Goal: Information Seeking & Learning: Learn about a topic

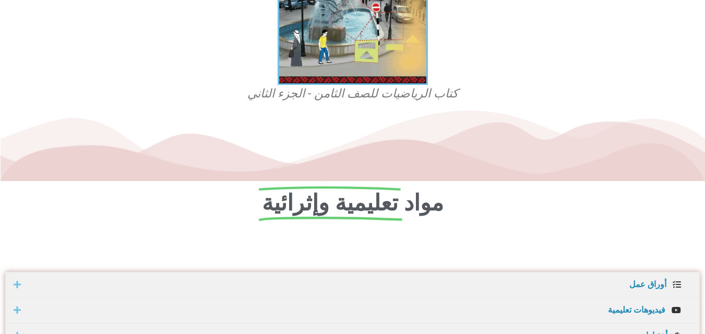
scroll to position [417, 0]
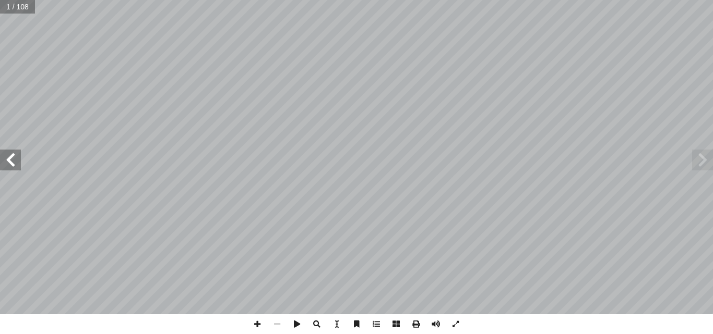
click at [18, 157] on span at bounding box center [10, 160] width 21 height 21
click at [17, 154] on span at bounding box center [10, 160] width 21 height 21
drag, startPoint x: 17, startPoint y: 154, endPoint x: 11, endPoint y: 157, distance: 7.0
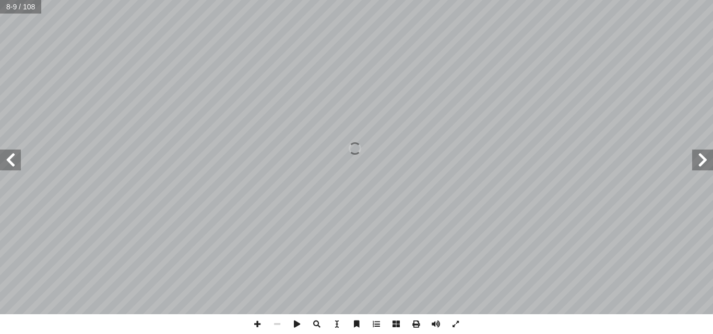
click at [11, 157] on span at bounding box center [10, 160] width 21 height 21
click at [14, 156] on span at bounding box center [10, 160] width 21 height 21
click at [705, 167] on span at bounding box center [702, 160] width 21 height 21
click at [709, 165] on span at bounding box center [702, 160] width 21 height 21
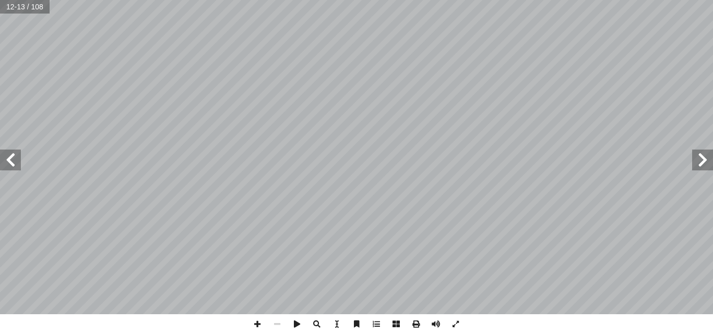
click at [709, 165] on span at bounding box center [702, 160] width 21 height 21
click at [6, 162] on span at bounding box center [10, 160] width 21 height 21
click at [8, 156] on span at bounding box center [10, 160] width 21 height 21
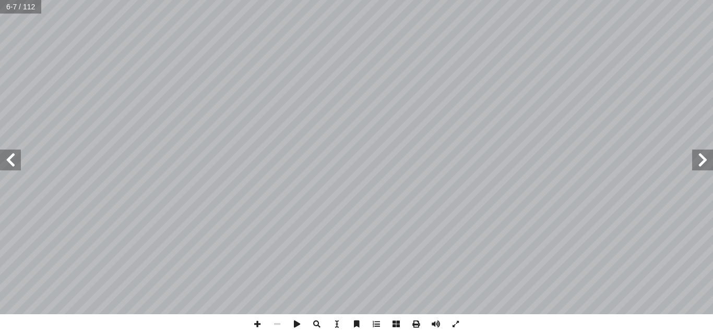
click at [10, 156] on span at bounding box center [10, 160] width 21 height 21
